Goal: Task Accomplishment & Management: Manage account settings

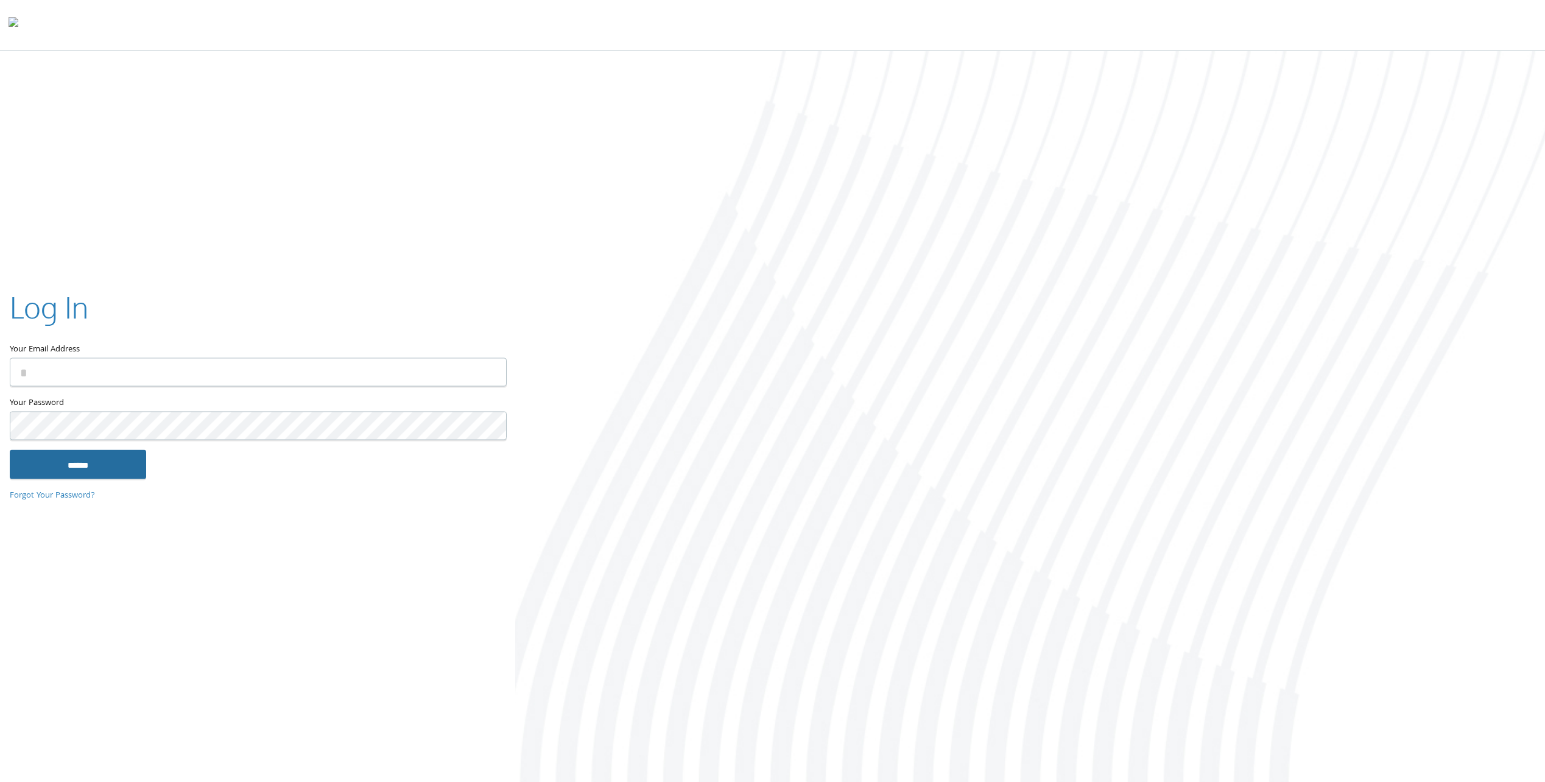
type input "**********"
click at [109, 468] on input "******" at bounding box center [78, 464] width 136 height 29
type input "**********"
click at [84, 468] on input "******" at bounding box center [78, 464] width 136 height 29
